Goal: Task Accomplishment & Management: Complete application form

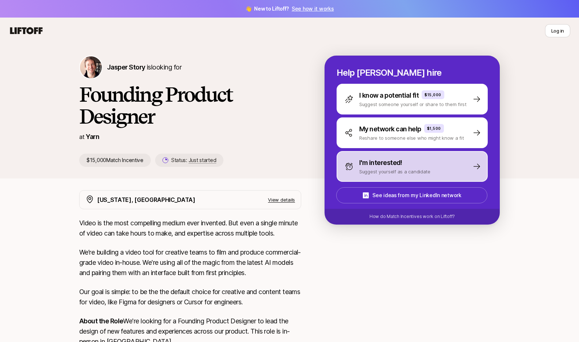
click at [376, 155] on div "I'm interested! Suggest yourself as a candidate" at bounding box center [412, 166] width 151 height 31
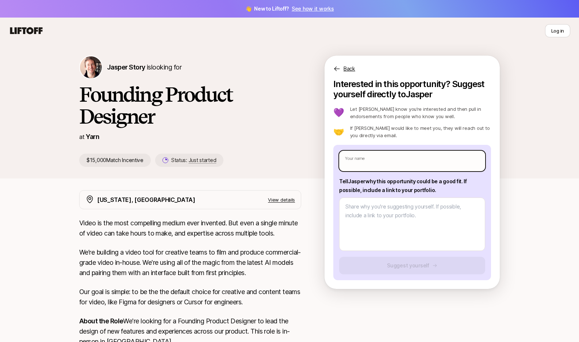
click at [405, 155] on input "text" at bounding box center [412, 160] width 146 height 20
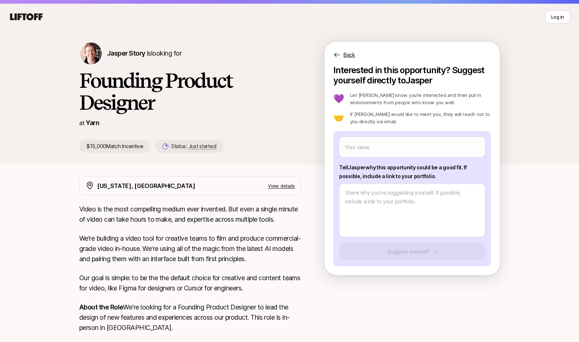
click at [507, 147] on div "[PERSON_NAME] Story is looking for Founding Product Designer at Yarn $15,000 Ma…" at bounding box center [290, 103] width 438 height 123
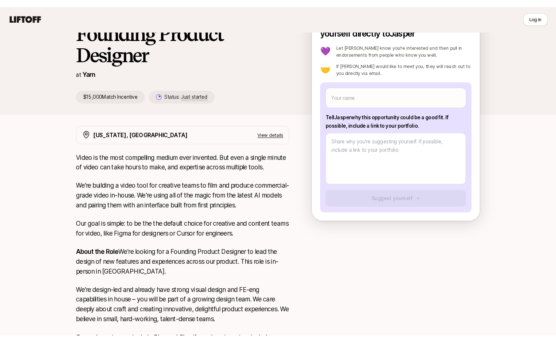
scroll to position [51, 0]
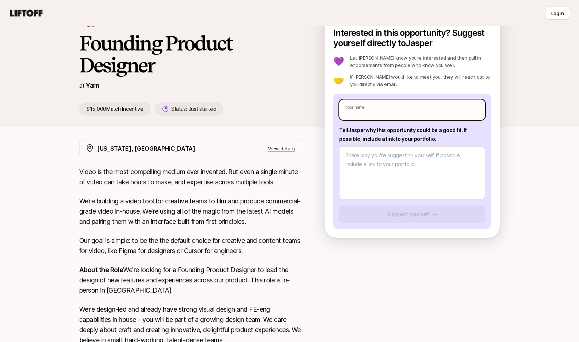
click at [413, 111] on input "text" at bounding box center [412, 109] width 146 height 20
type textarea "x"
type input "J"
type textarea "x"
type input "[PERSON_NAME]"
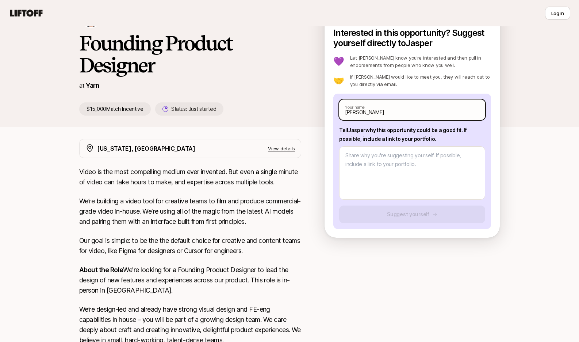
type textarea "x"
type input "Jad"
type textarea "x"
type input "[PERSON_NAME]"
type textarea "x"
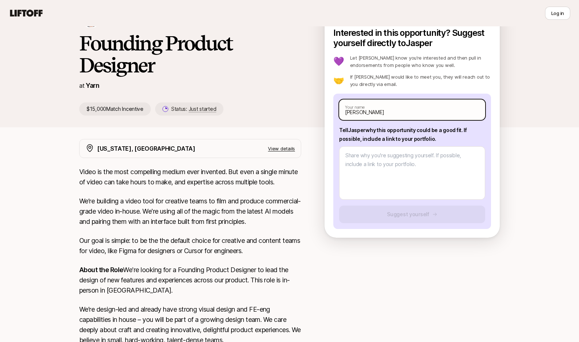
type input "[PERSON_NAME]"
type textarea "x"
type input "[PERSON_NAME]"
type textarea "x"
type input "[PERSON_NAME]"
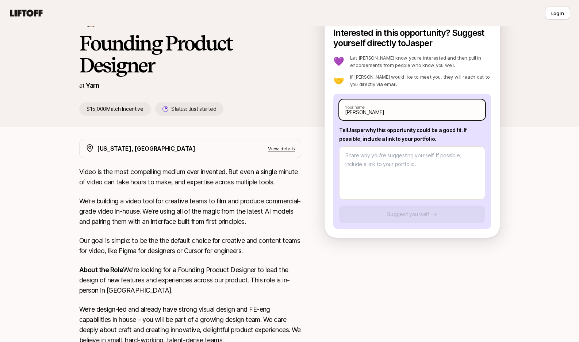
type textarea "x"
type input "[PERSON_NAME]"
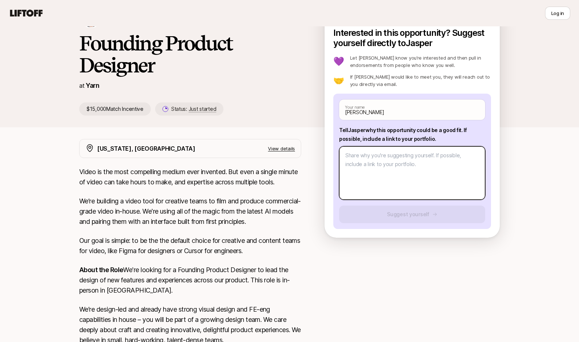
click at [403, 173] on textarea at bounding box center [412, 172] width 146 height 53
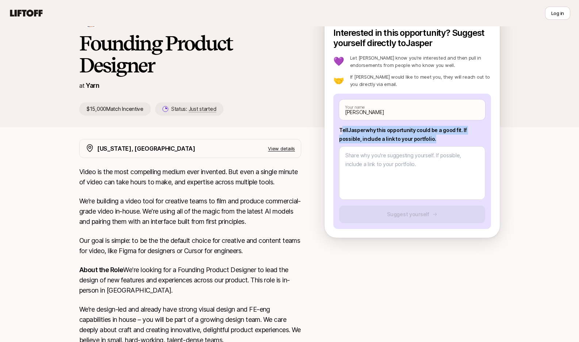
drag, startPoint x: 369, startPoint y: 133, endPoint x: 450, endPoint y: 142, distance: 82.1
click at [450, 142] on p "Tell [PERSON_NAME] why this opportunity could be a good fit . If possible, incl…" at bounding box center [412, 135] width 146 height 18
click at [441, 133] on p "Tell [PERSON_NAME] why this opportunity could be a good fit . If possible, incl…" at bounding box center [412, 135] width 146 height 18
drag, startPoint x: 339, startPoint y: 129, endPoint x: 448, endPoint y: 140, distance: 109.4
click at [448, 140] on p "Tell [PERSON_NAME] why this opportunity could be a good fit . If possible, incl…" at bounding box center [412, 135] width 146 height 18
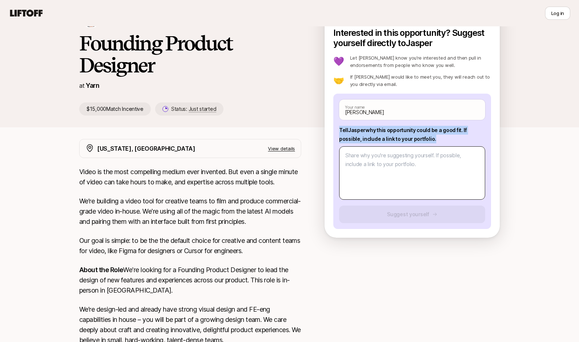
copy p "Tell [PERSON_NAME] why this opportunity could be a good fit . If possible, incl…"
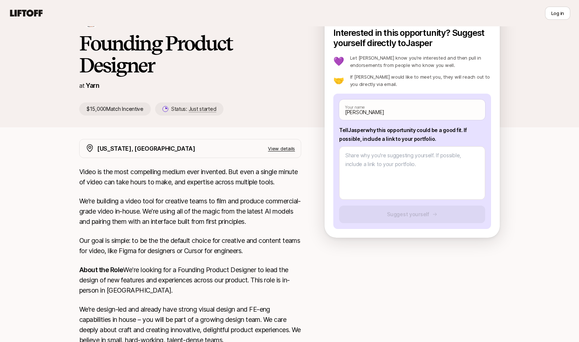
click at [529, 64] on div "[PERSON_NAME] Story is looking for Founding Product Designer at Yarn $15,000 Ma…" at bounding box center [289, 60] width 579 height 134
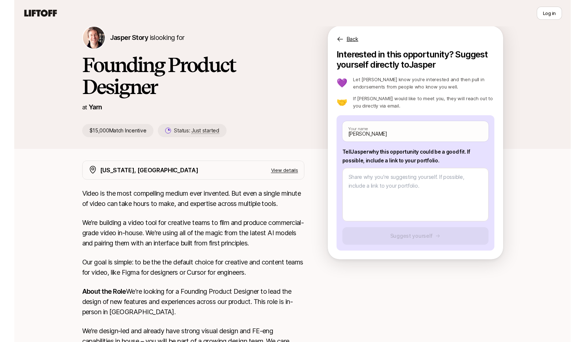
scroll to position [21, 0]
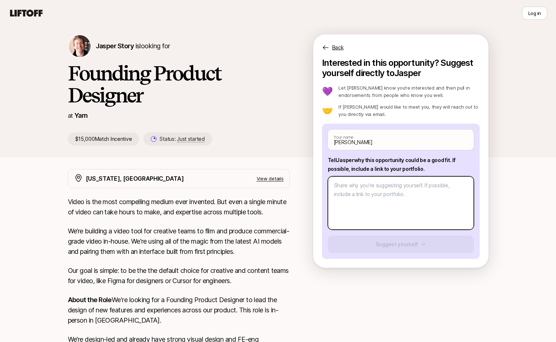
click at [373, 202] on textarea at bounding box center [401, 202] width 146 height 53
type textarea "x"
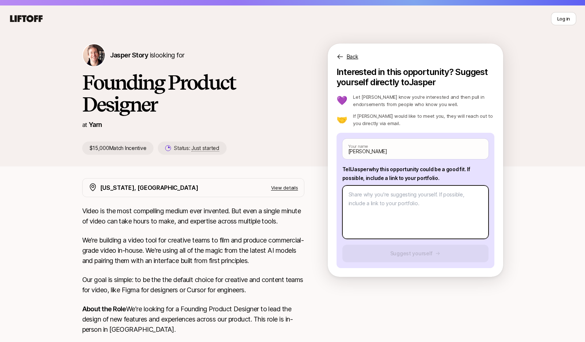
scroll to position [0, 0]
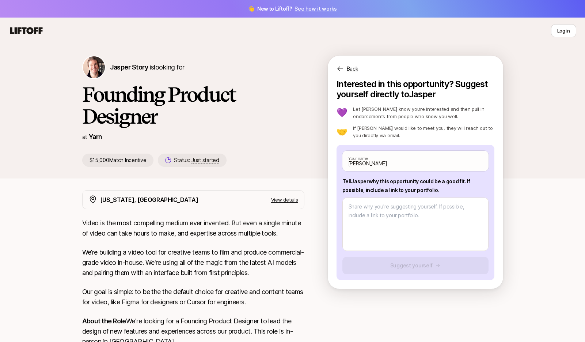
click at [521, 94] on div "[PERSON_NAME] Story is looking for Founding Product Designer at Yarn $15,000 Ma…" at bounding box center [292, 111] width 585 height 134
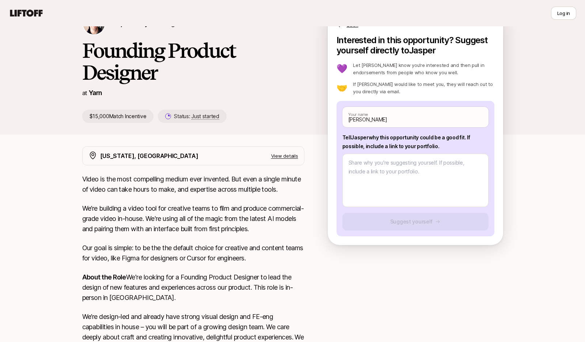
scroll to position [63, 0]
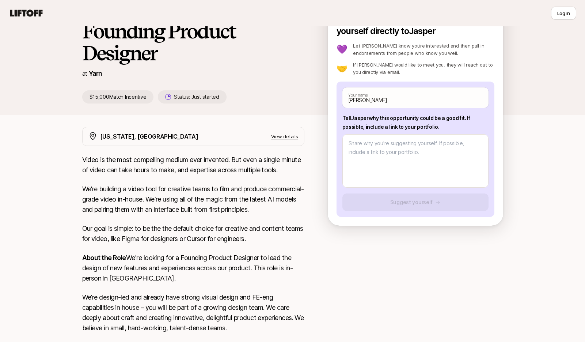
click at [530, 115] on div "[PERSON_NAME] Story is looking for Founding Product Designer at Yarn $15,000 Ma…" at bounding box center [292, 54] width 585 height 146
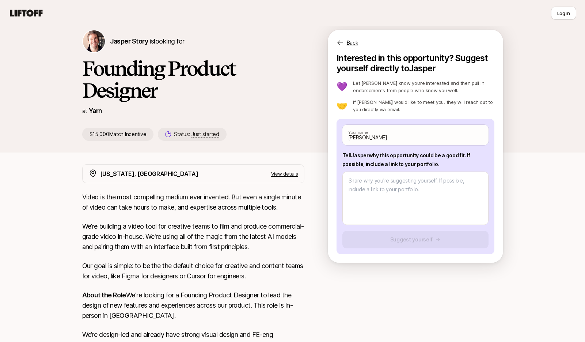
scroll to position [0, 0]
